Goal: Transaction & Acquisition: Download file/media

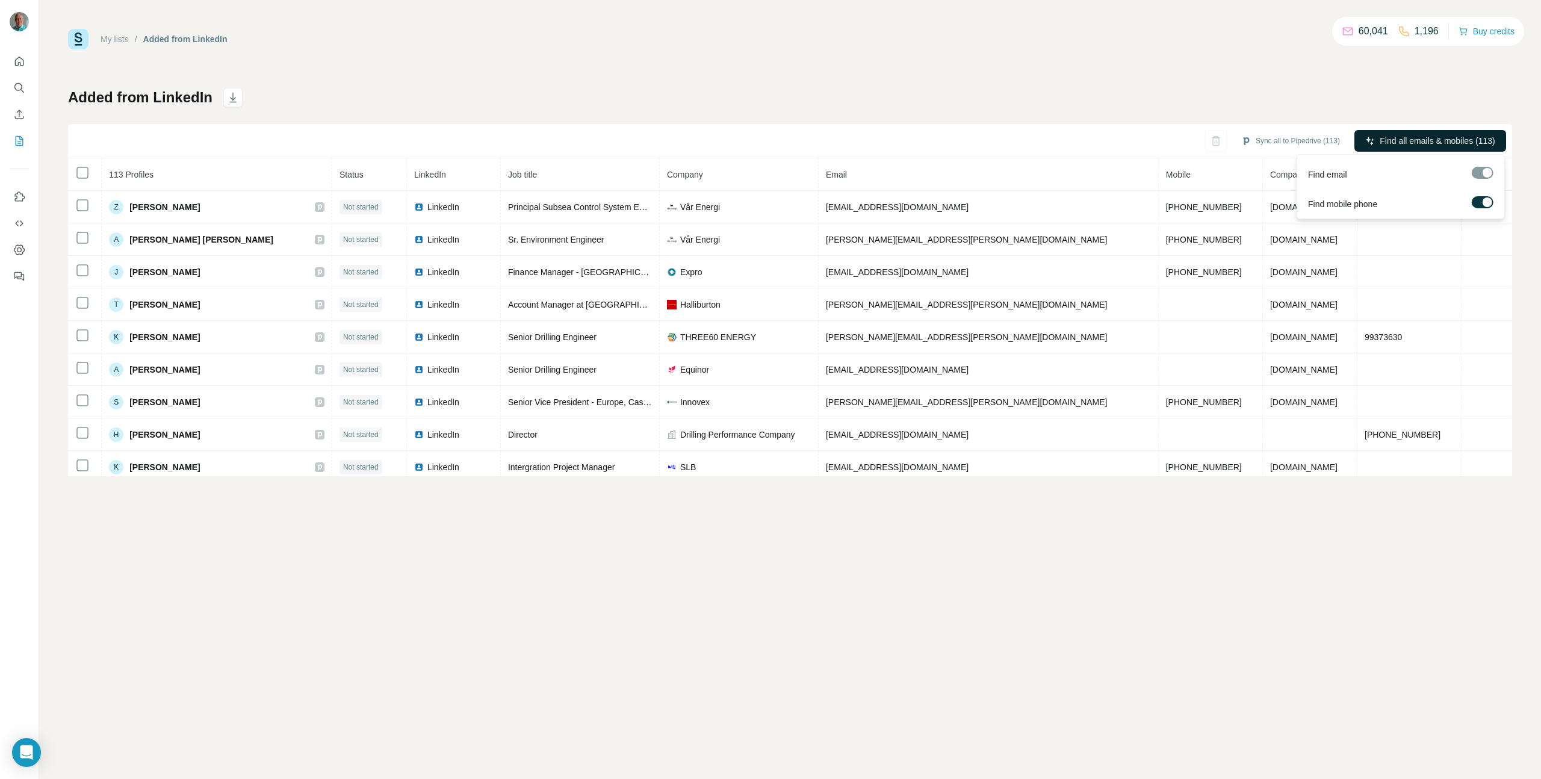
click at [1442, 140] on span "Find all emails & mobiles (113)" at bounding box center [1437, 141] width 115 height 12
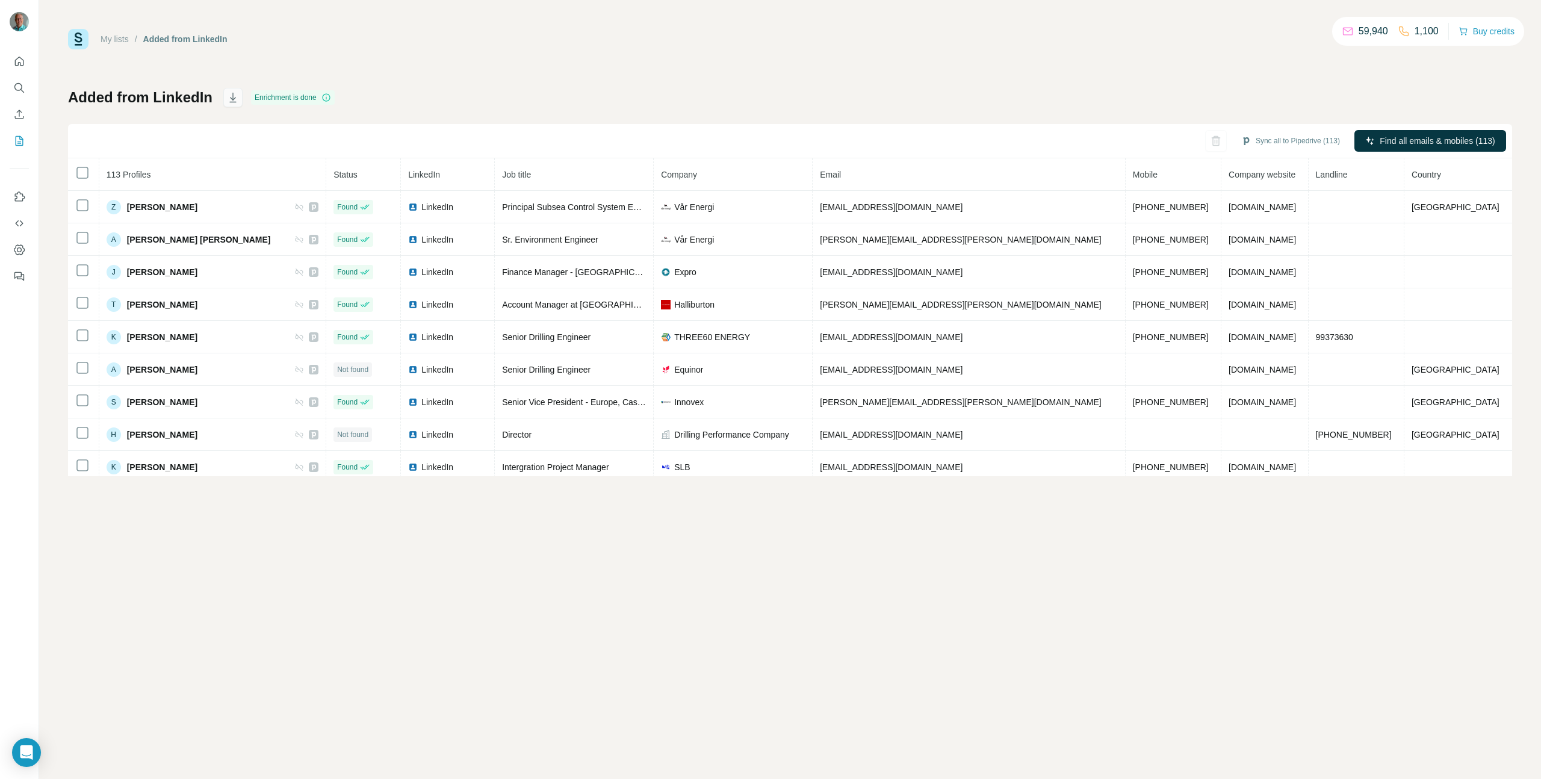
click at [232, 96] on icon "button" at bounding box center [233, 97] width 12 height 12
click at [15, 194] on icon "Use Surfe on LinkedIn" at bounding box center [20, 196] width 10 height 10
